Goal: Task Accomplishment & Management: Manage account settings

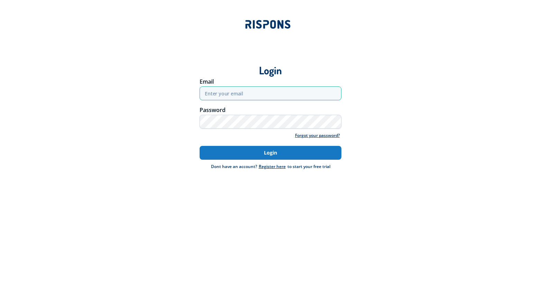
type input "anisoarastefania82@yahoo.com"
click at [283, 153] on button "Login" at bounding box center [271, 153] width 142 height 14
